Goal: Check status: Check status

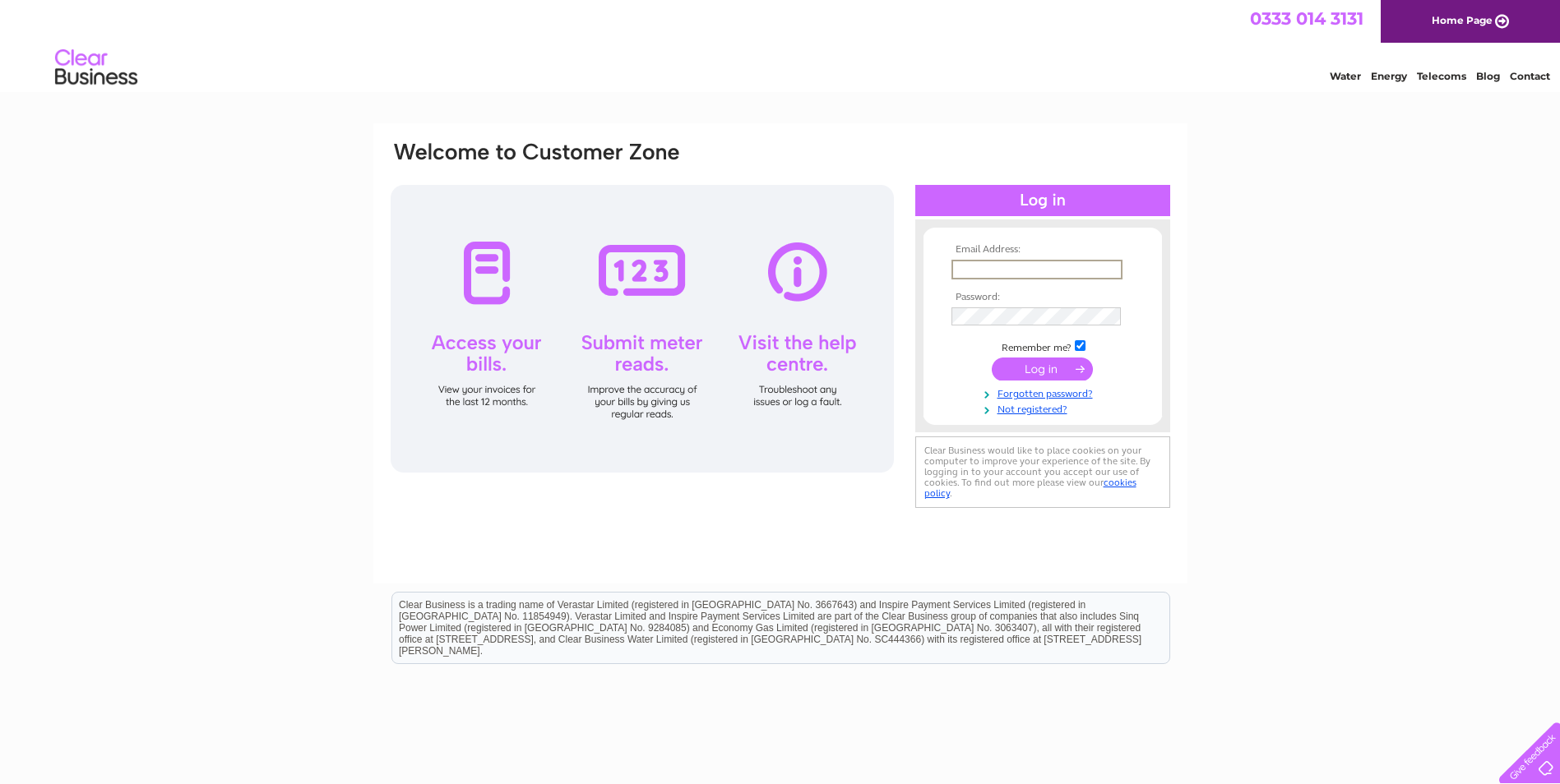
click at [993, 271] on input "text" at bounding box center [1037, 269] width 171 height 20
type input "[EMAIL_ADDRESS][DOMAIN_NAME]"
click at [1074, 368] on input "submit" at bounding box center [1042, 367] width 102 height 23
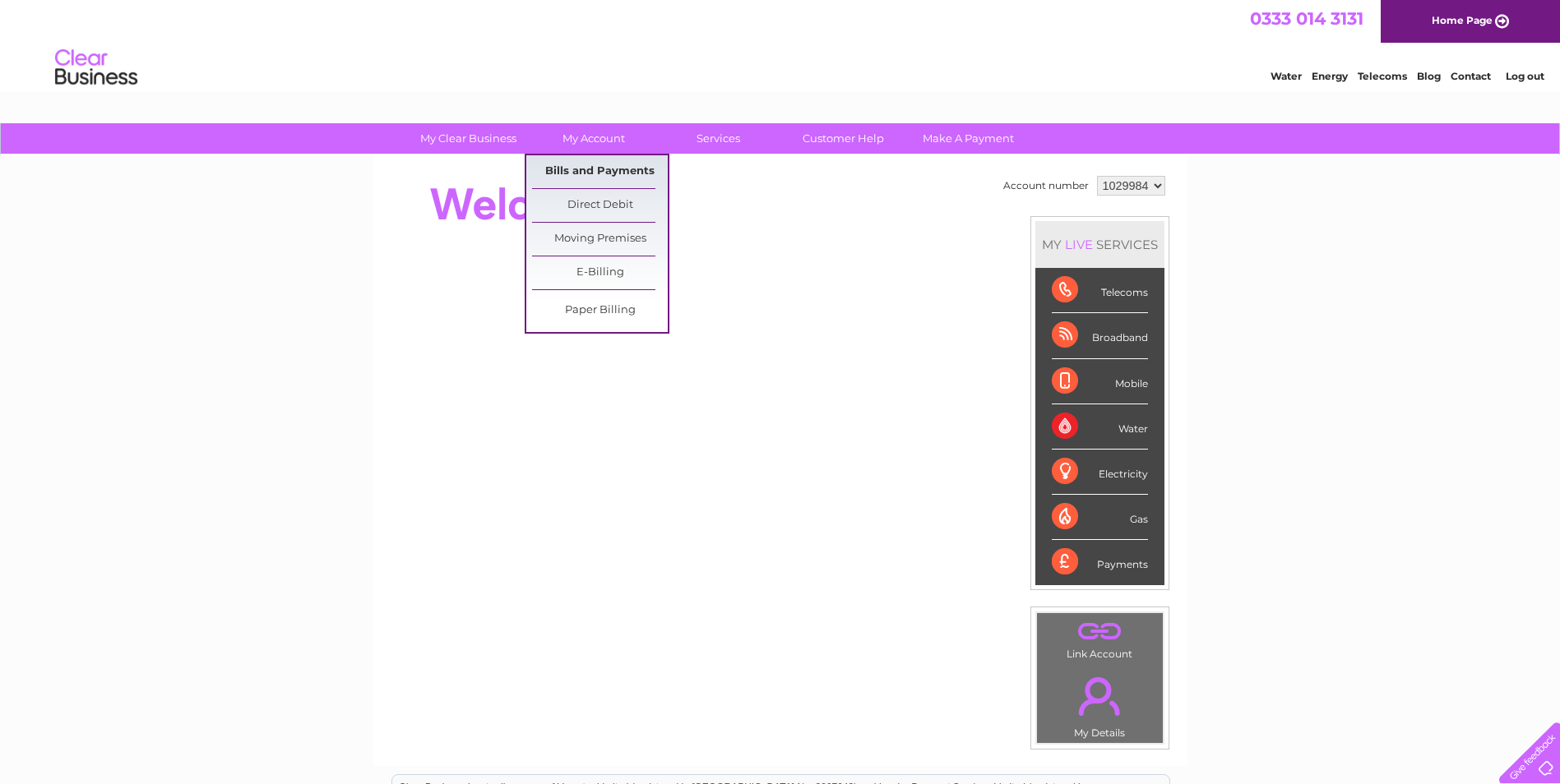
click at [597, 169] on link "Bills and Payments" at bounding box center [599, 171] width 136 height 33
